Goal: Task Accomplishment & Management: Complete application form

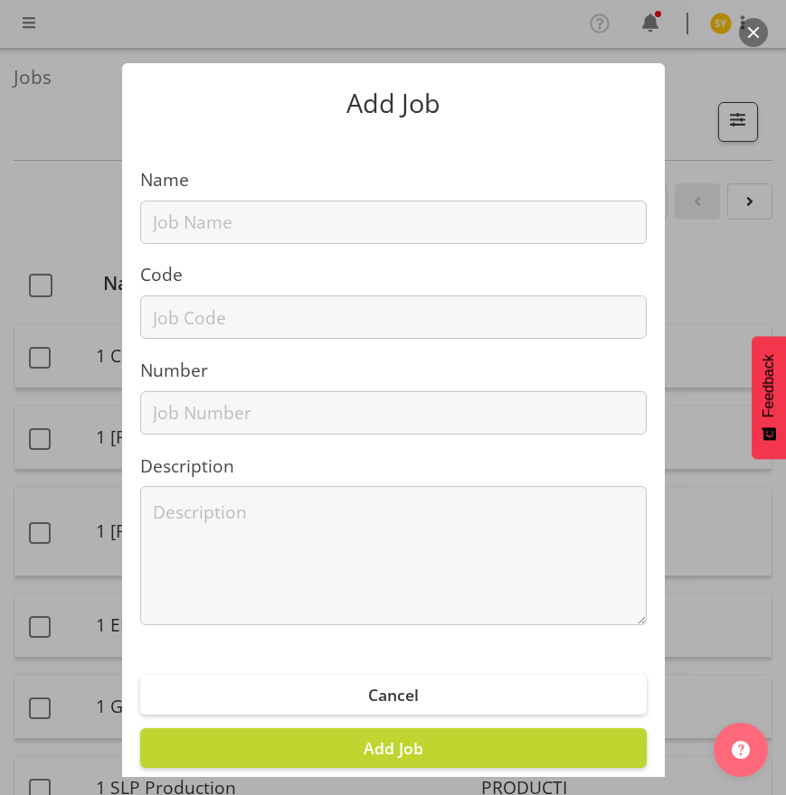
click at [155, 188] on label "Name" at bounding box center [393, 180] width 506 height 26
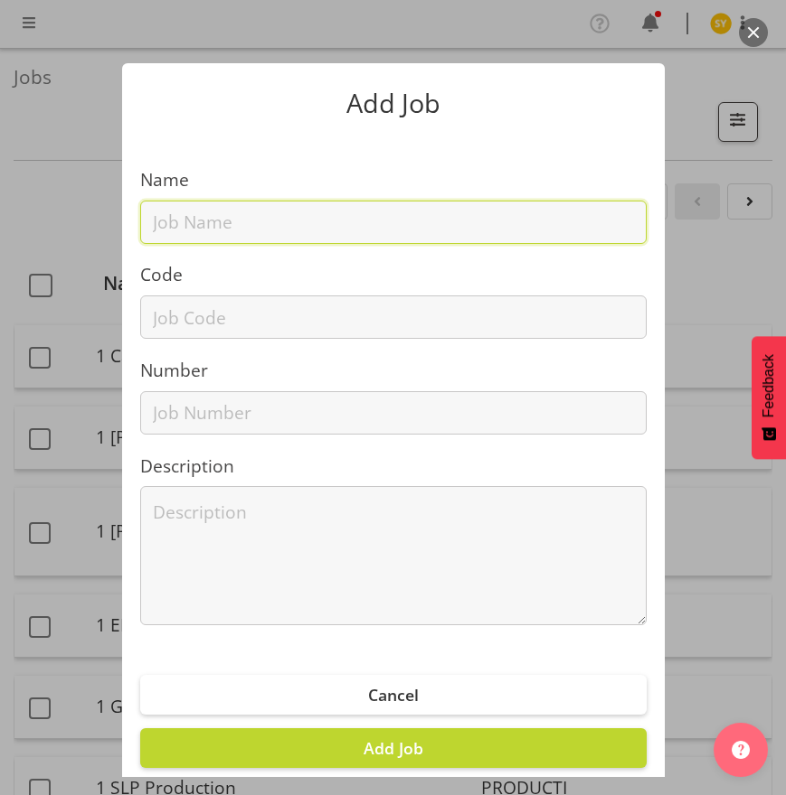
click at [164, 234] on input "text" at bounding box center [393, 222] width 506 height 43
paste input "3250911B"
type input "3250911B"
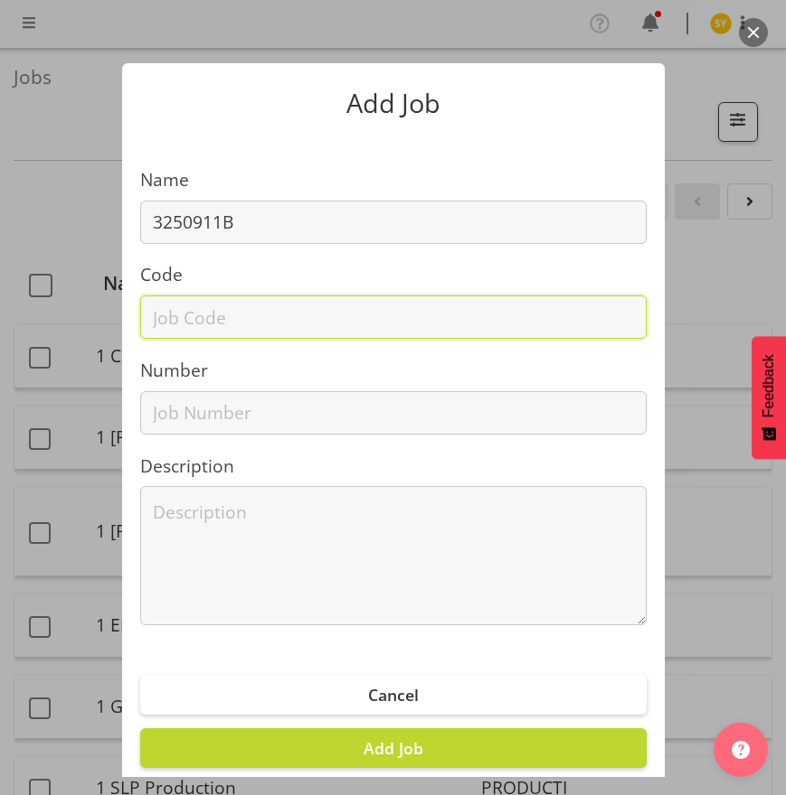
click at [172, 315] on input "text" at bounding box center [393, 317] width 506 height 43
paste input "3250911B"
type input "3250911B"
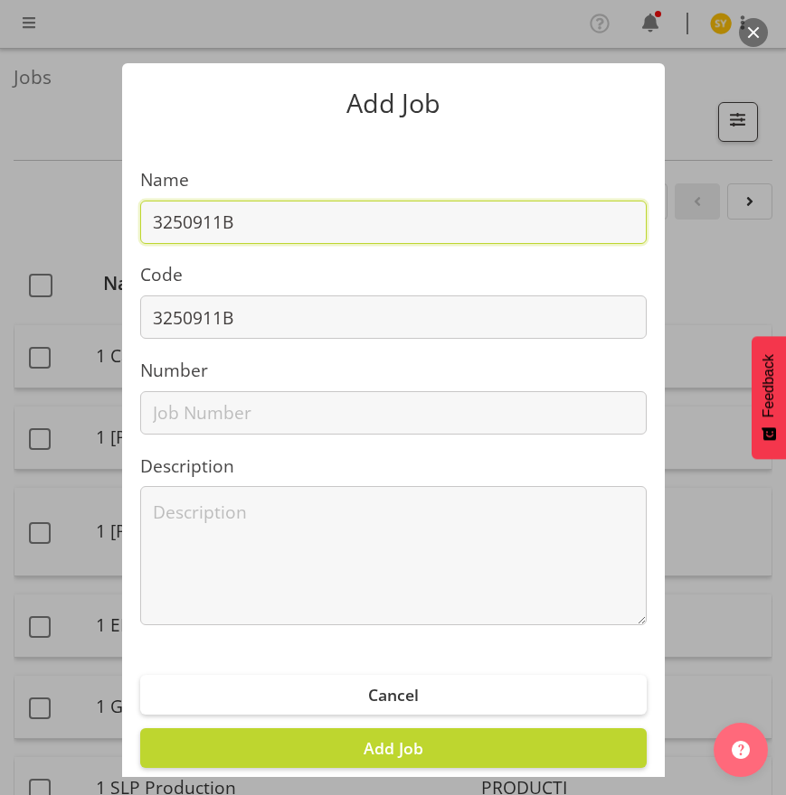
click at [265, 240] on input "3250911B" at bounding box center [393, 222] width 506 height 43
click at [408, 211] on input "3250911B -" at bounding box center [393, 222] width 506 height 43
paste input "Water NZ Conference - Spirac"
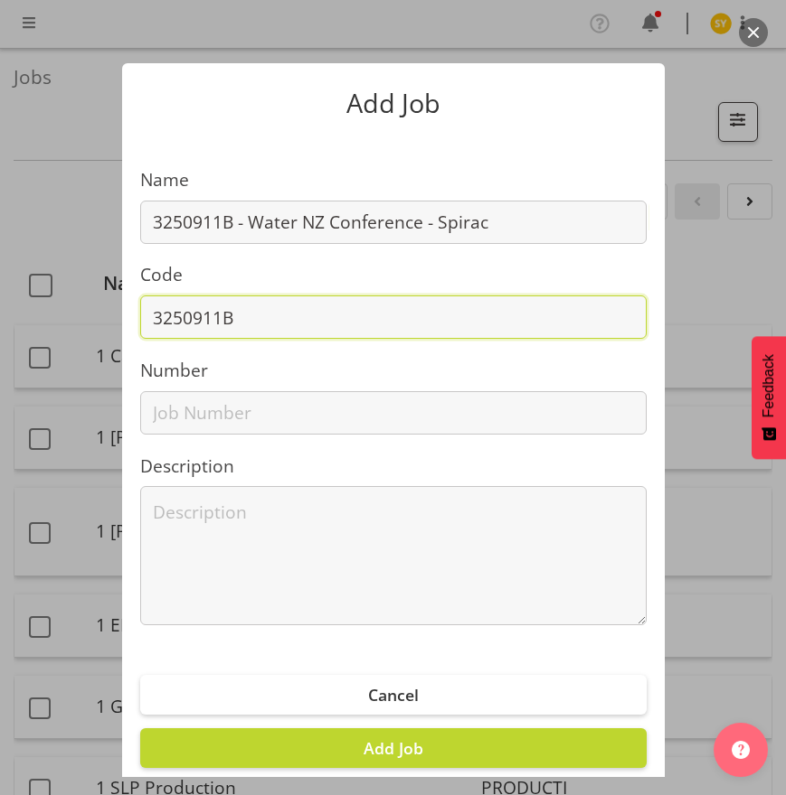
click at [288, 319] on input "3250911B" at bounding box center [393, 317] width 506 height 43
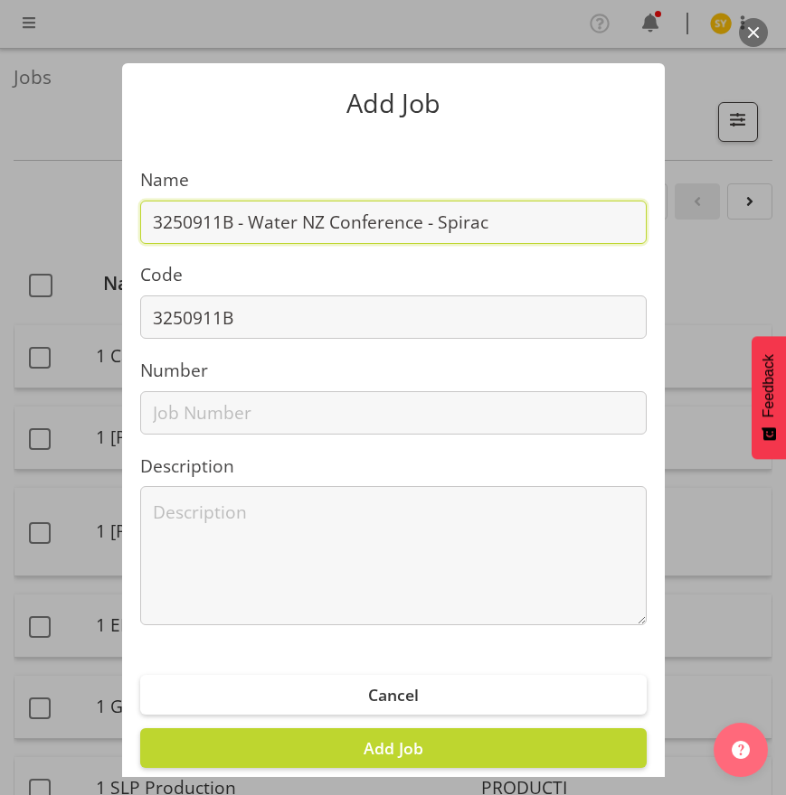
drag, startPoint x: 511, startPoint y: 222, endPoint x: 239, endPoint y: 224, distance: 272.1
click at [239, 224] on input "3250911B - Water NZ Conference - Spirac" at bounding box center [393, 222] width 506 height 43
paste input "2025"
type input "3250911B - Water NZ 2025 - Spirac"
drag, startPoint x: 484, startPoint y: 204, endPoint x: 2, endPoint y: 225, distance: 482.2
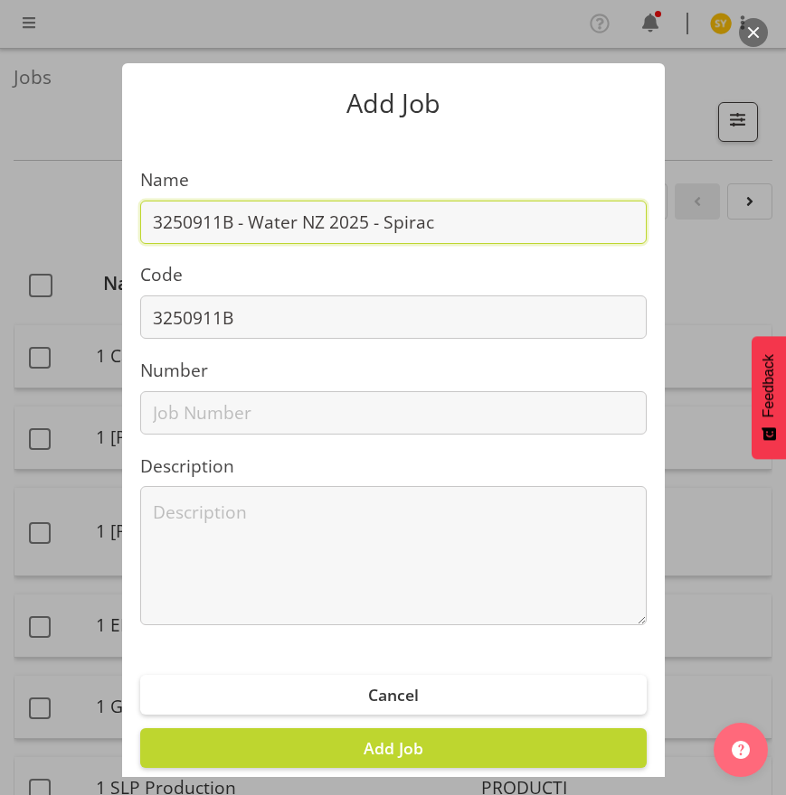
click at [65, 224] on div "Add Job Name 3250911B - Water NZ 2025 - Spirac Code 3250911B Number Description…" at bounding box center [393, 397] width 786 height 759
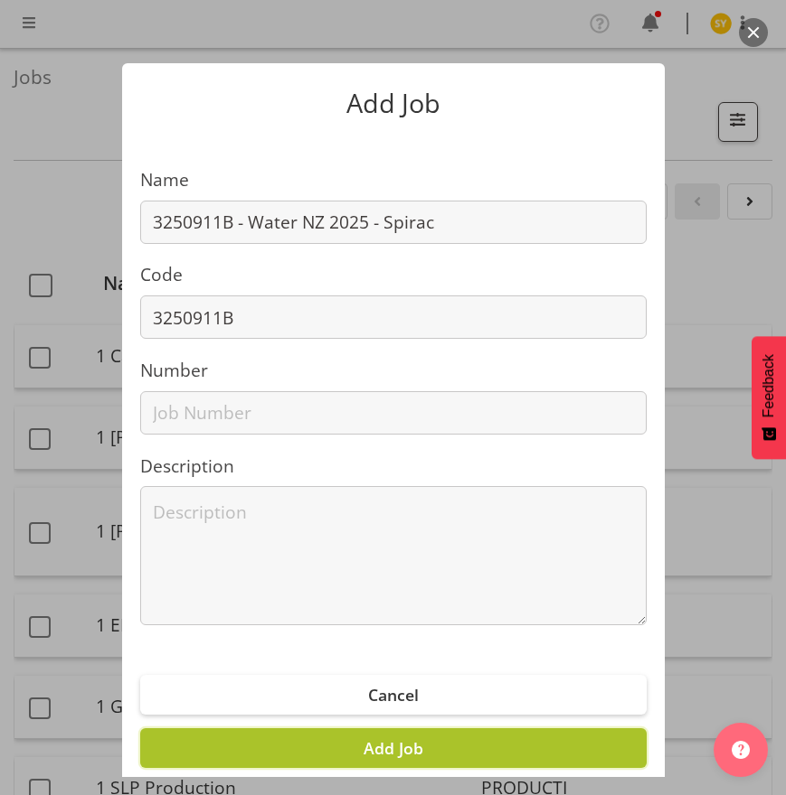
click at [429, 756] on button "Add Job" at bounding box center [393, 749] width 506 height 40
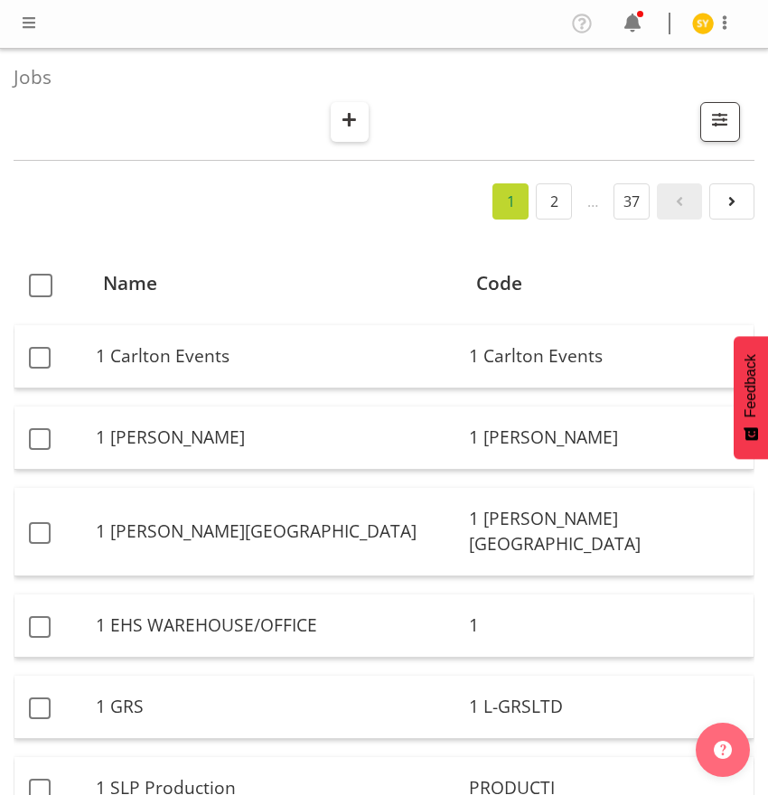
click at [345, 124] on span "button" at bounding box center [350, 120] width 24 height 24
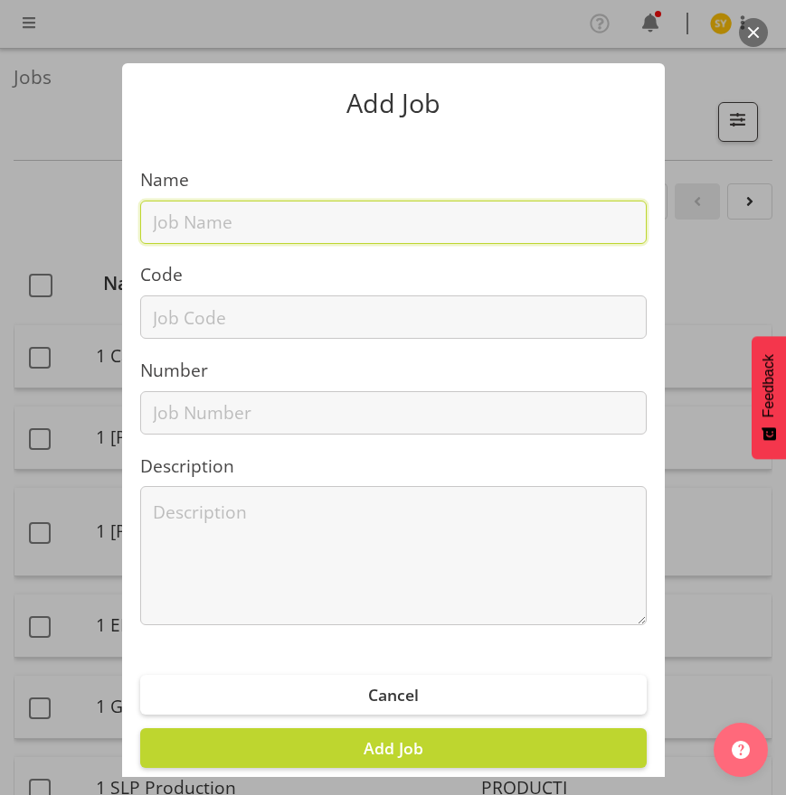
click at [220, 242] on input "text" at bounding box center [393, 222] width 506 height 43
paste input "62511090"
type input "62511090"
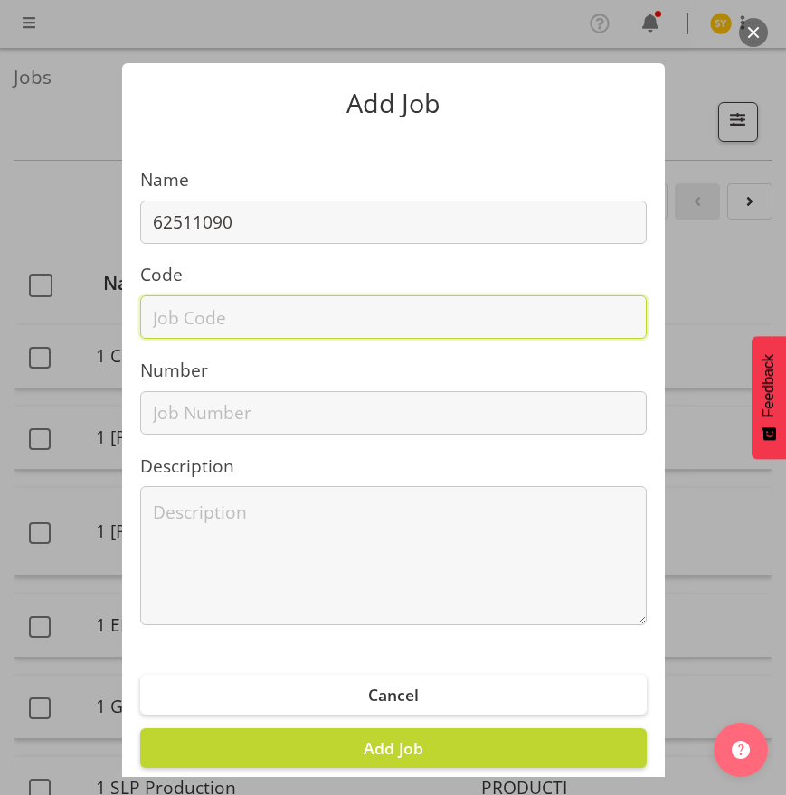
drag, startPoint x: 193, startPoint y: 314, endPoint x: 251, endPoint y: 255, distance: 83.1
click at [193, 313] on input "text" at bounding box center [393, 317] width 506 height 43
paste input "62511090"
type input "62511090"
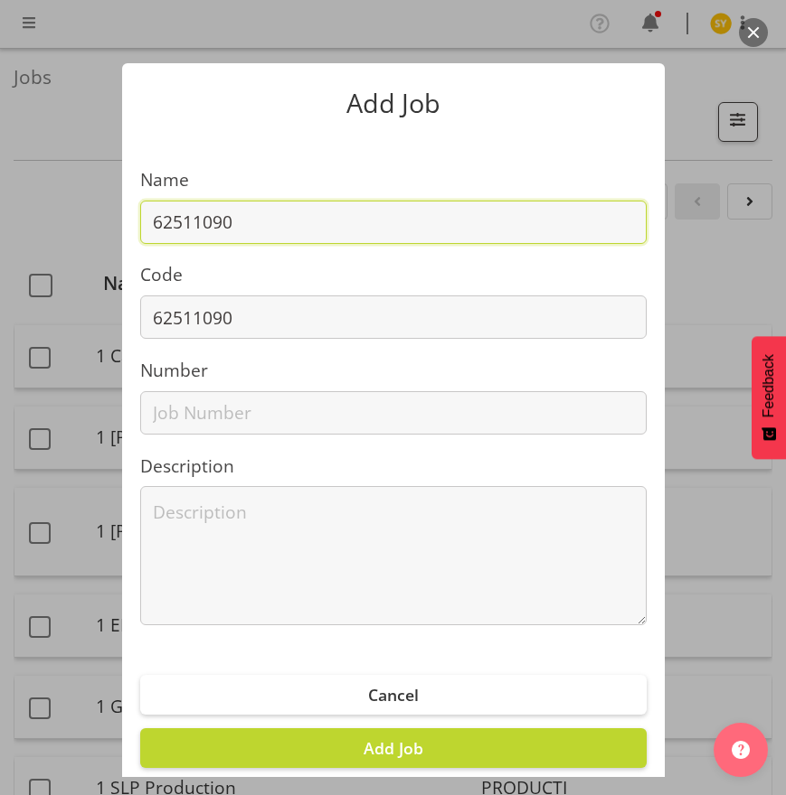
drag, startPoint x: 296, startPoint y: 225, endPoint x: 741, endPoint y: 222, distance: 445.7
click at [300, 225] on input "62511090" at bounding box center [393, 222] width 506 height 43
click at [312, 224] on input "62511090 -" at bounding box center [393, 222] width 506 height 43
paste input "Cutting Edge"
drag, startPoint x: 381, startPoint y: 222, endPoint x: 108, endPoint y: 243, distance: 273.8
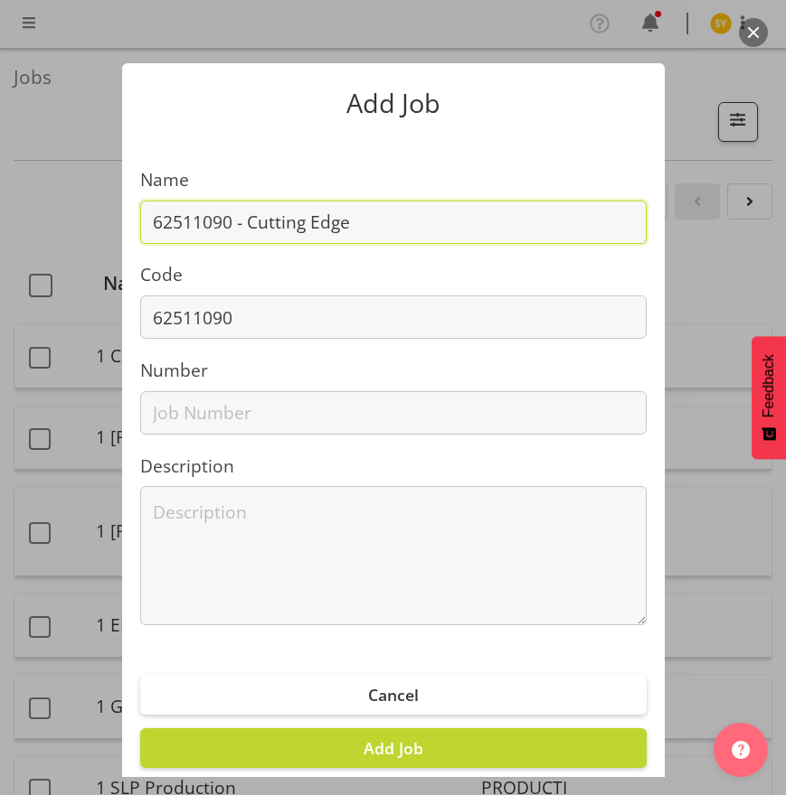
click at [108, 243] on div "Add Job Name 62511090 - Cutting Edge Code 62511090 Number Description Cancel Ad…" at bounding box center [393, 397] width 579 height 759
click at [388, 232] on input "62511090 - Cutting Edge" at bounding box center [393, 222] width 506 height 43
click at [353, 224] on input "62511090 - Cutting Edge" at bounding box center [393, 222] width 506 height 43
drag, startPoint x: 384, startPoint y: 218, endPoint x: 27, endPoint y: 212, distance: 357.1
click at [51, 215] on div "Add Job Name 62511090 - Cutting Edge 25 Code 62511090 Number Description Cancel…" at bounding box center [393, 397] width 786 height 759
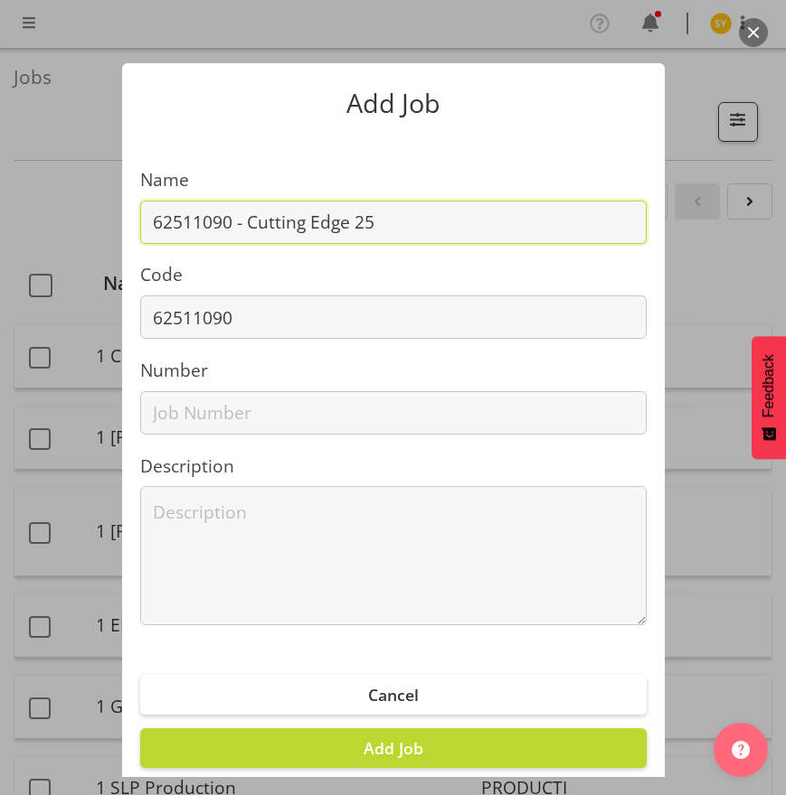
type input "62511090 - Cutting Edge 25"
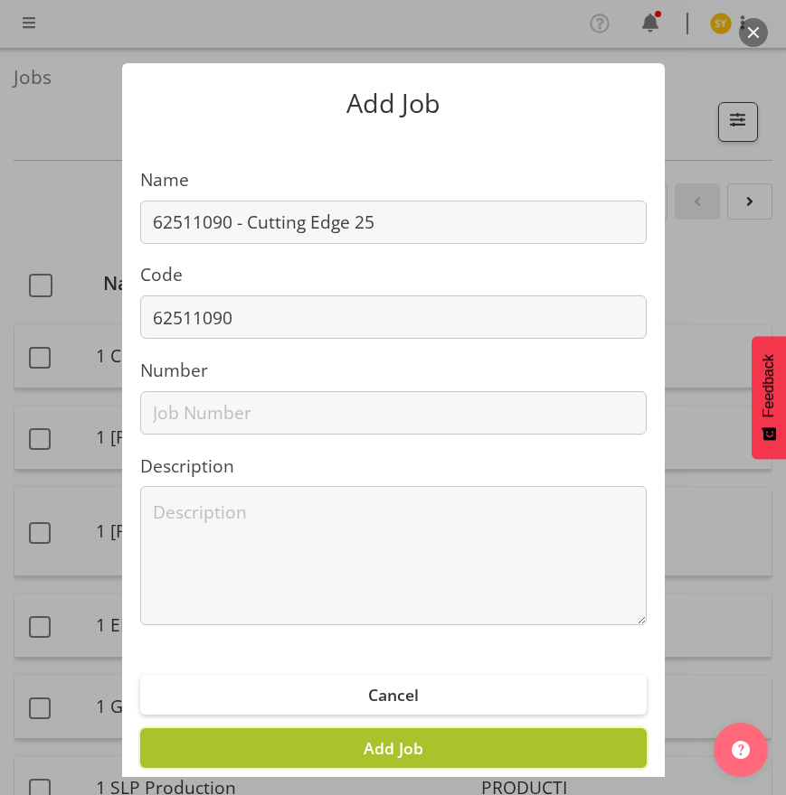
click at [381, 749] on span "Add Job" at bounding box center [393, 749] width 60 height 22
